Goal: Information Seeking & Learning: Learn about a topic

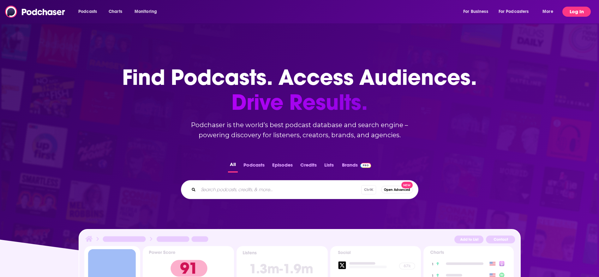
click at [573, 15] on button "Log In" at bounding box center [576, 12] width 28 height 10
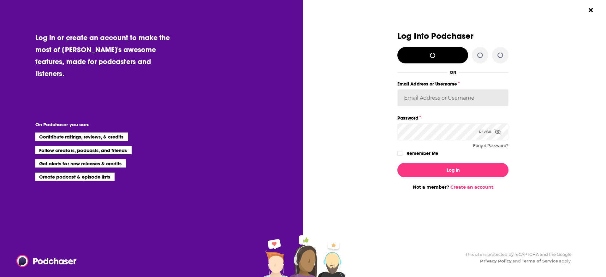
type input "[EMAIL_ADDRESS][DOMAIN_NAME]"
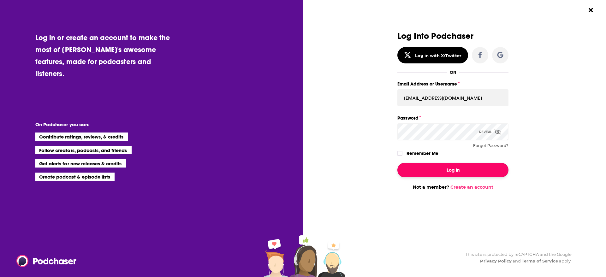
click at [434, 174] on button "Log In" at bounding box center [453, 170] width 111 height 15
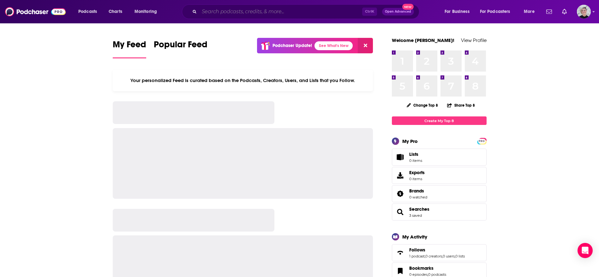
click at [272, 12] on input "Search podcasts, credits, & more..." at bounding box center [280, 12] width 163 height 10
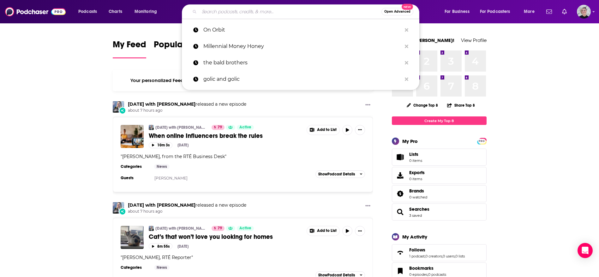
click at [300, 15] on input "Search podcasts, credits, & more..." at bounding box center [290, 12] width 182 height 10
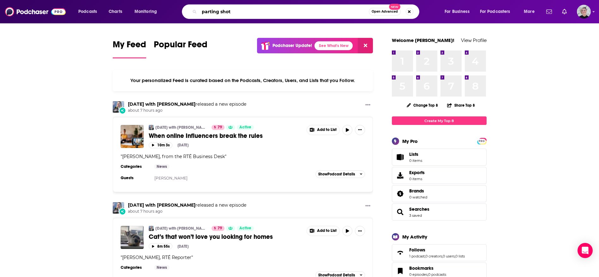
type input "parting shot"
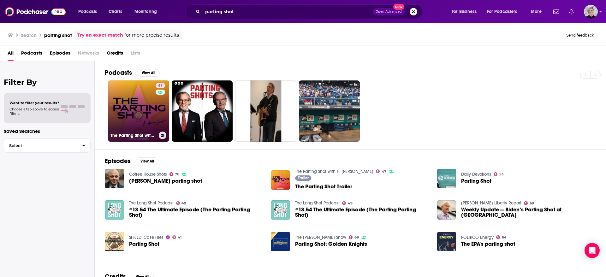
click at [134, 88] on link "47 The Parting Shot with H. [PERSON_NAME]" at bounding box center [138, 111] width 61 height 61
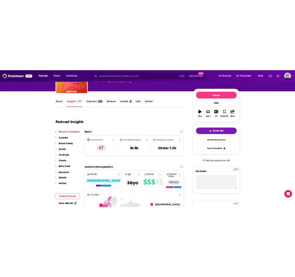
scroll to position [62, 0]
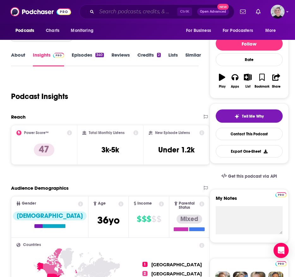
click at [143, 12] on input "Search podcasts, credits, & more..." at bounding box center [137, 12] width 81 height 10
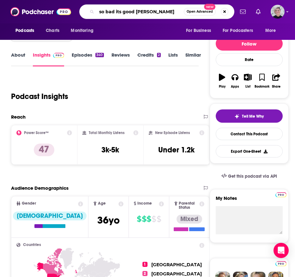
type input "so bad its good betches"
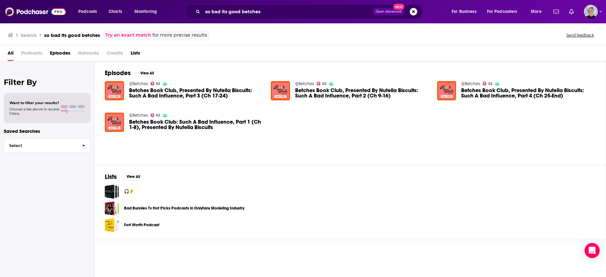
click at [23, 51] on span "Podcasts" at bounding box center [31, 54] width 21 height 13
click at [254, 8] on input "so bad its good betches" at bounding box center [288, 12] width 170 height 10
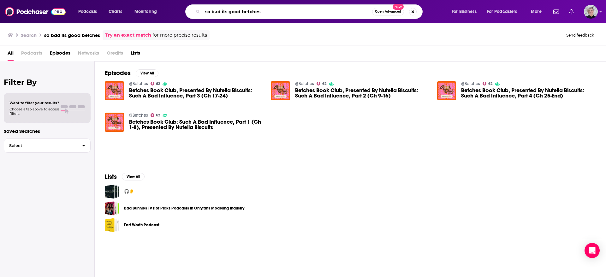
click at [254, 10] on input "so bad its good betches" at bounding box center [288, 12] width 170 height 10
type input "so bad its good [PERSON_NAME]"
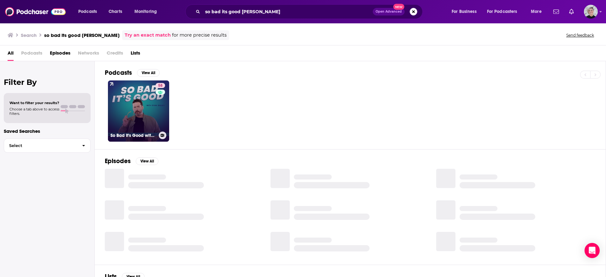
click at [148, 113] on link "58 So Bad It's Good with [PERSON_NAME]" at bounding box center [138, 111] width 61 height 61
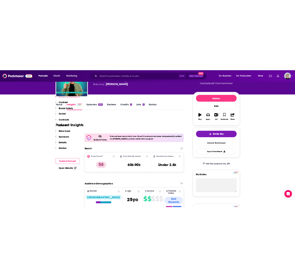
scroll to position [132, 0]
